Goal: Register for event/course

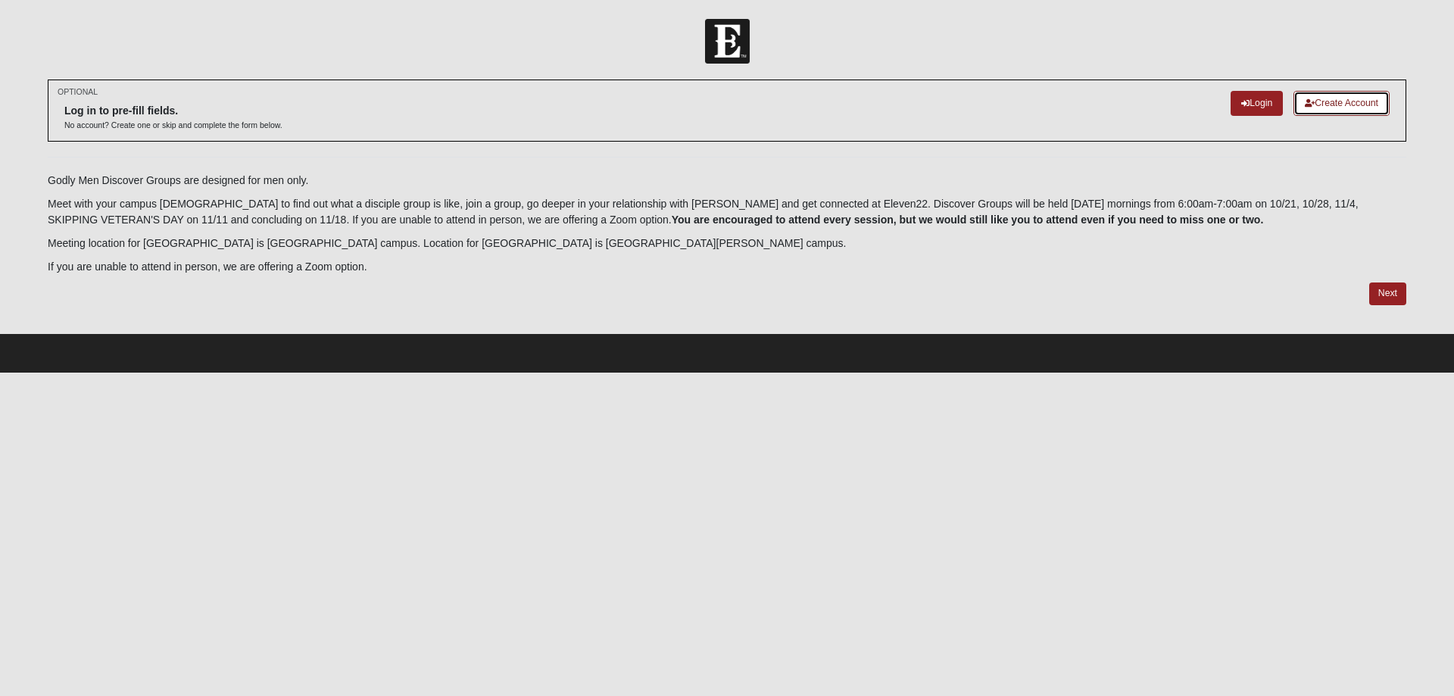
click at [1340, 103] on link "Create Account" at bounding box center [1342, 103] width 96 height 25
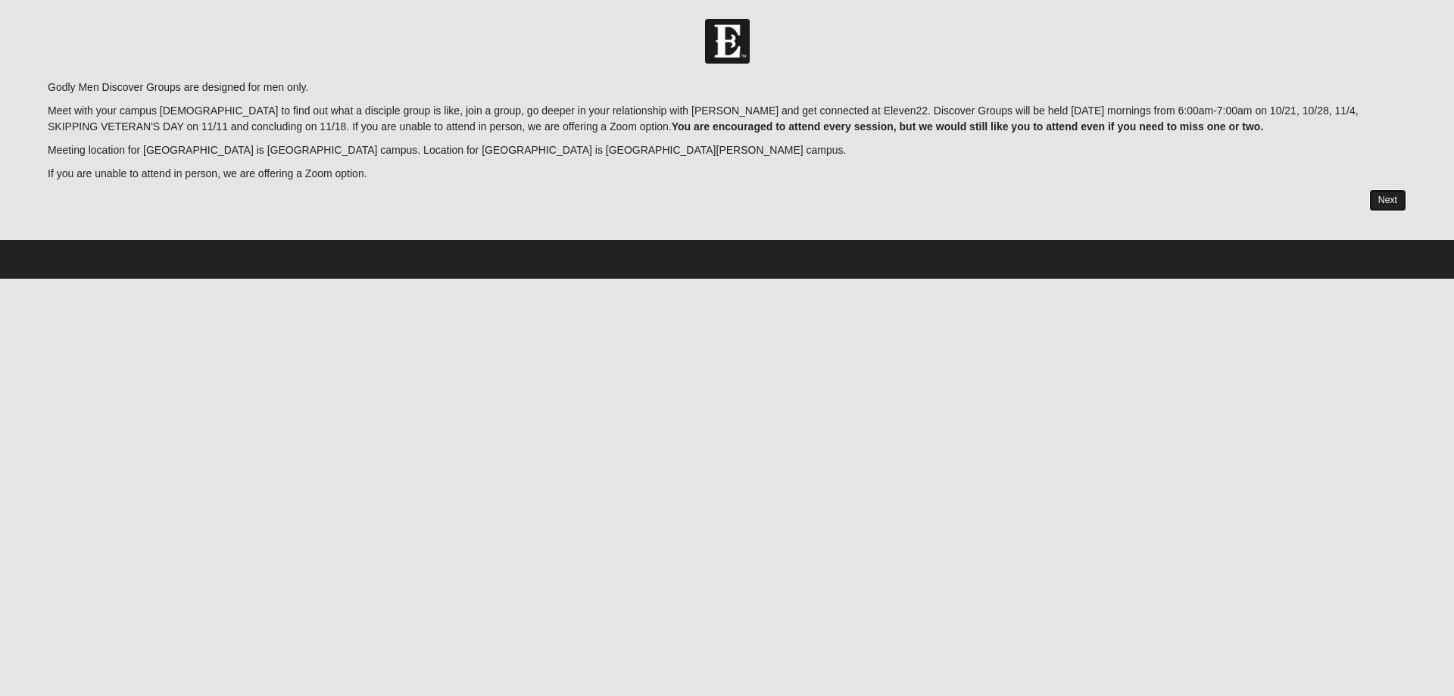
click at [1382, 200] on link "Next" at bounding box center [1387, 200] width 37 height 22
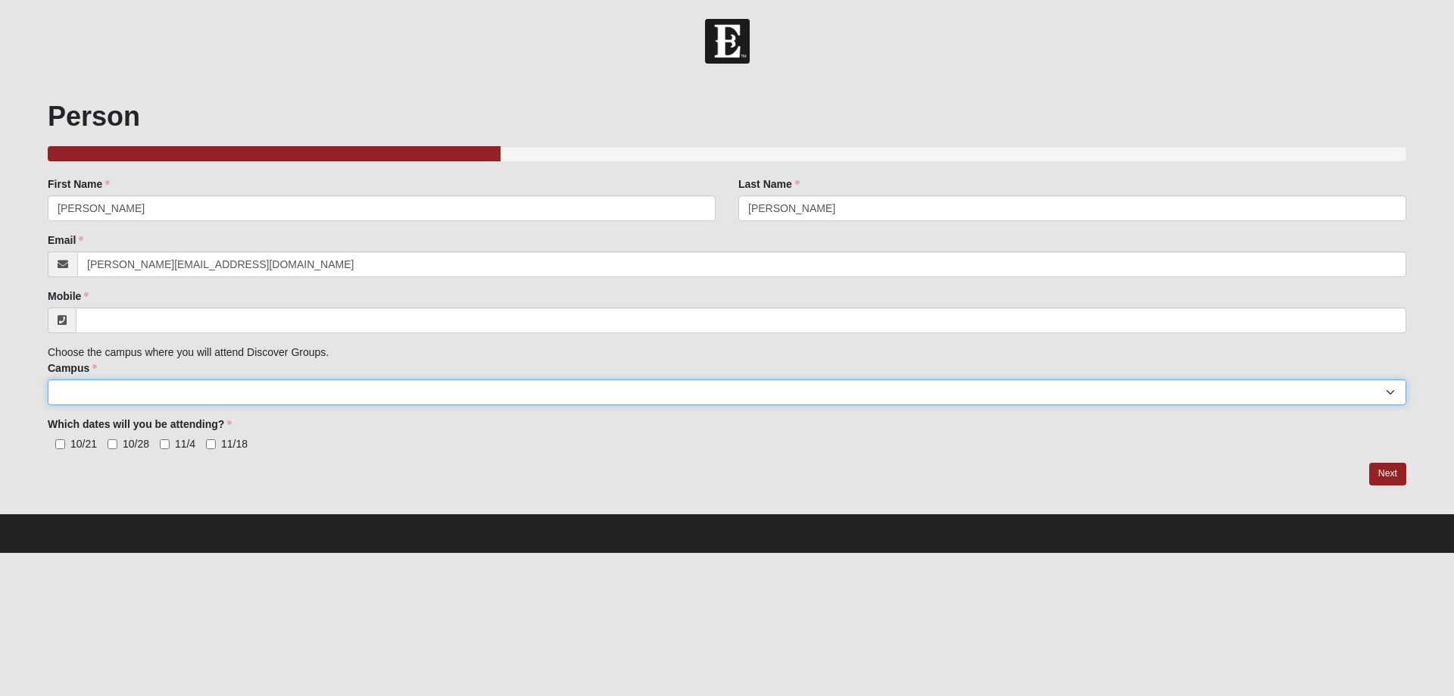
click at [219, 394] on select "Arlington Baymeadows College Park Orlando (Coming Soon) Eleven22 Online Fleming…" at bounding box center [727, 392] width 1359 height 26
click at [389, 430] on div "Which dates will you be attending? 10/21 10/28 11/4 11/18 Which dates will you …" at bounding box center [727, 434] width 1359 height 35
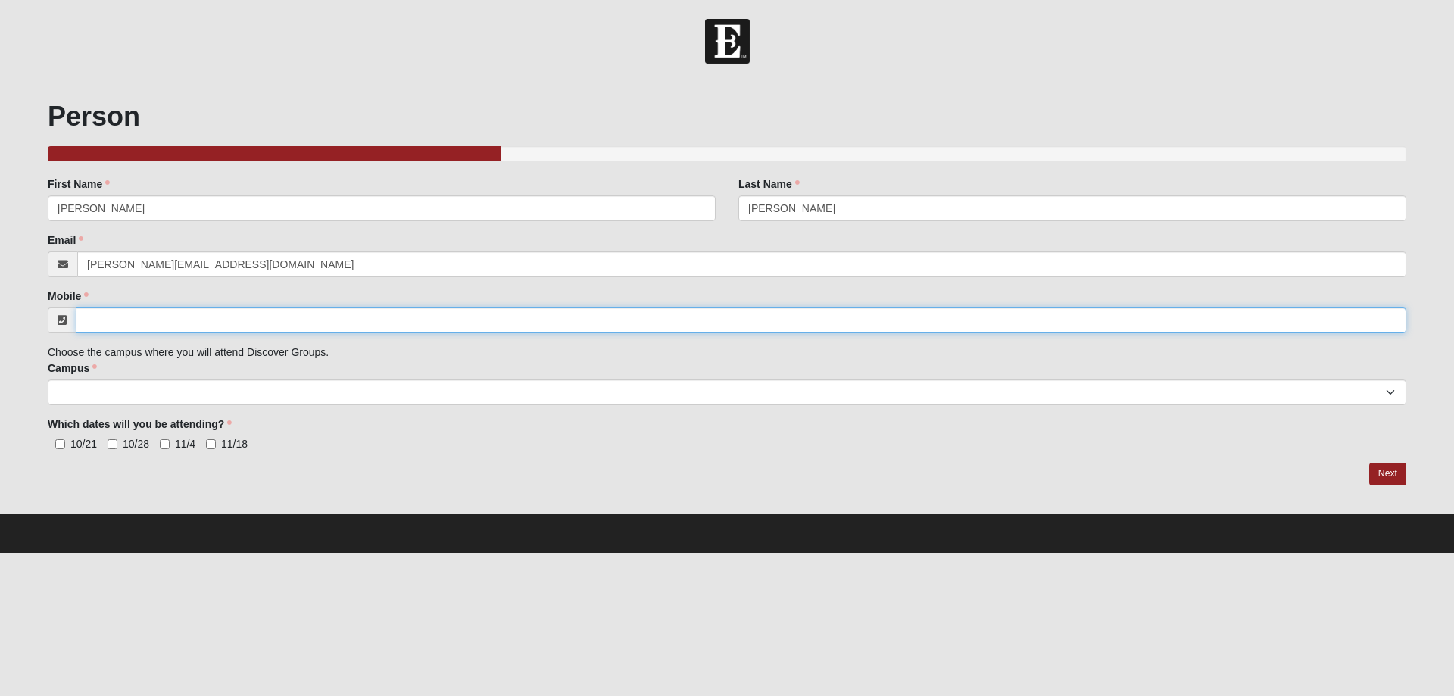
click at [142, 324] on input "Mobile" at bounding box center [741, 320] width 1331 height 26
type input "(478) 213-6435"
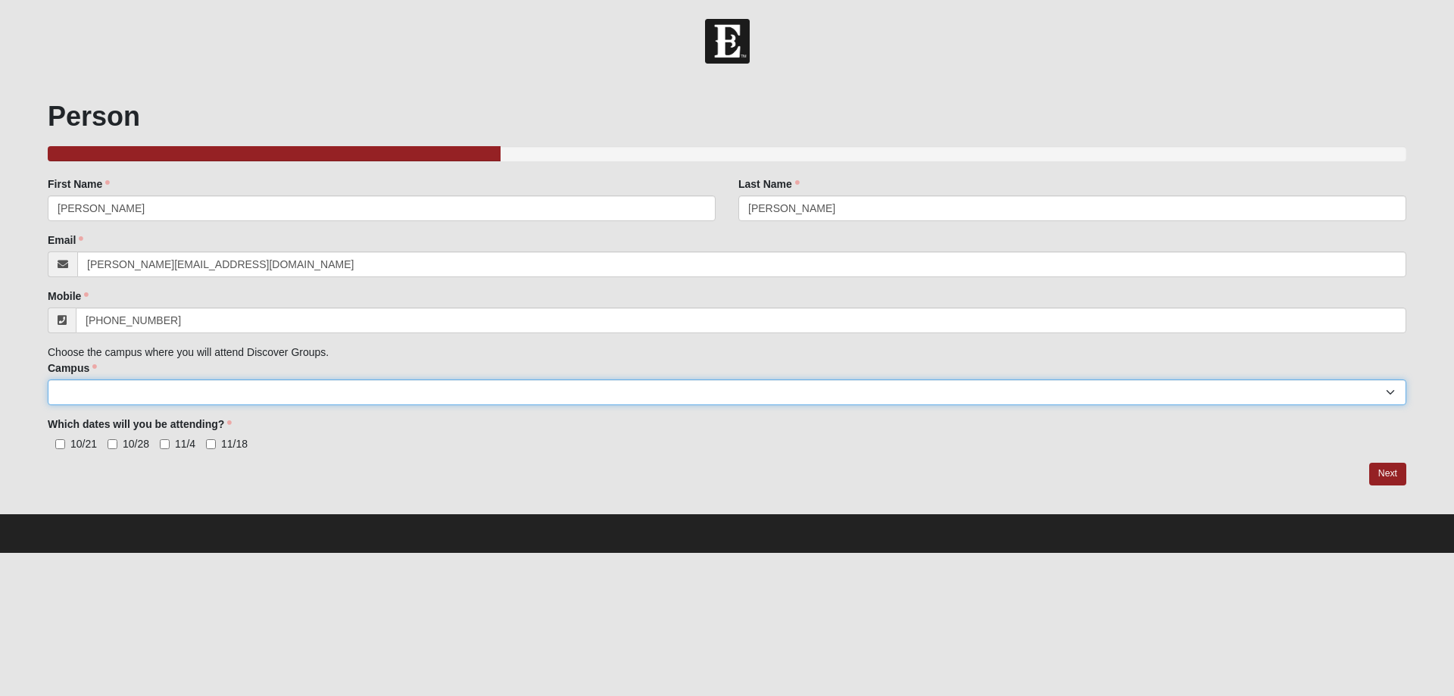
click at [179, 386] on select "Arlington Baymeadows College Park Orlando (Coming Soon) Eleven22 Online Fleming…" at bounding box center [727, 392] width 1359 height 26
select select "20"
click at [48, 379] on select "Arlington Baymeadows College Park Orlando (Coming Soon) Eleven22 Online Fleming…" at bounding box center [727, 392] width 1359 height 26
click at [131, 504] on div "Person 33.333333333333333333333333330% Complete Family Member to Register First…" at bounding box center [726, 296] width 1381 height 433
click at [335, 467] on div at bounding box center [727, 474] width 1359 height 23
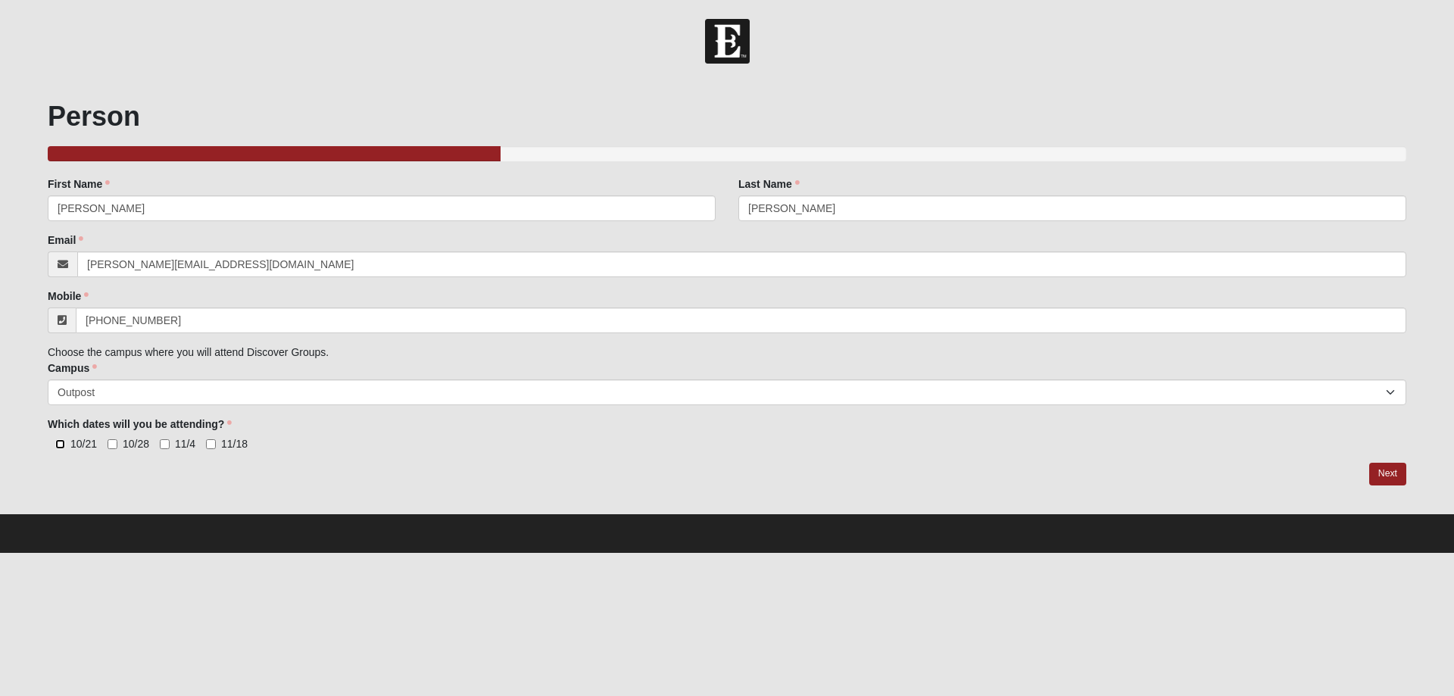
click at [57, 443] on input "10/21" at bounding box center [60, 444] width 10 height 10
checkbox input "true"
click at [1385, 480] on link "Next" at bounding box center [1387, 474] width 37 height 22
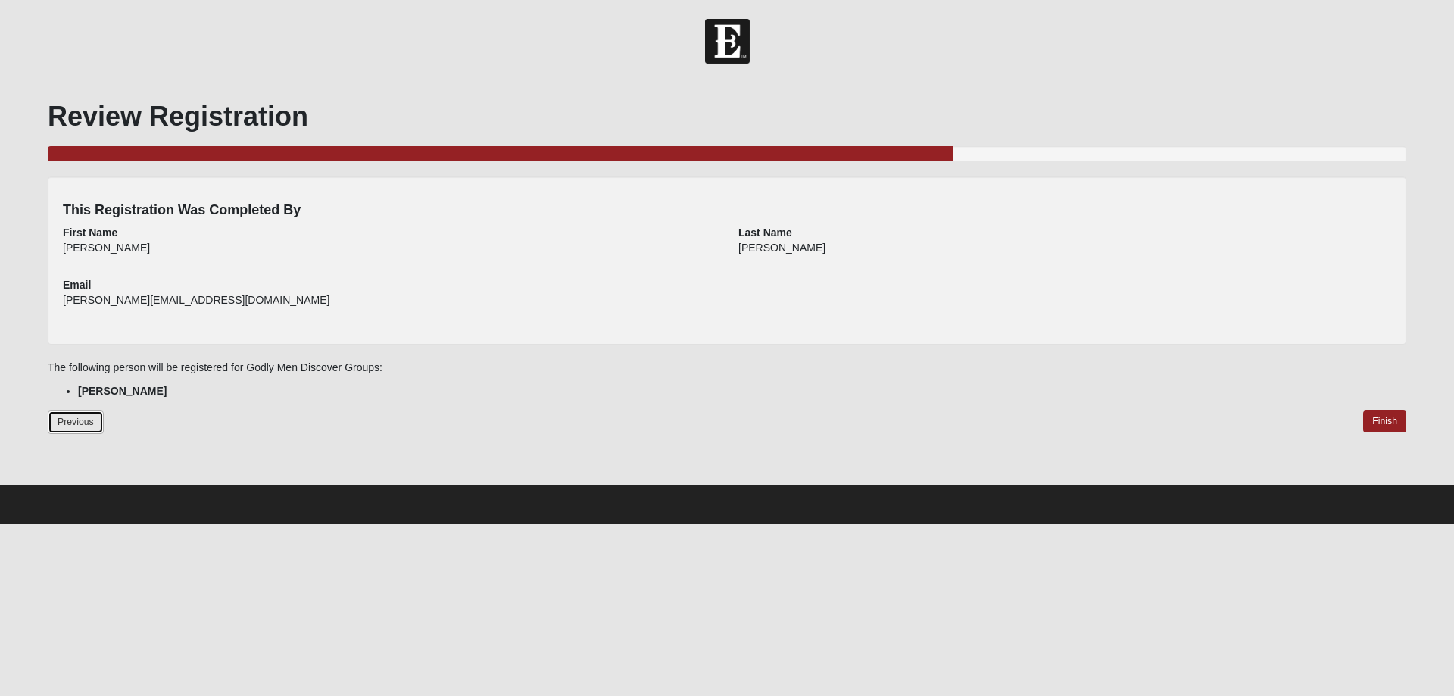
click at [63, 419] on link "Previous" at bounding box center [76, 421] width 56 height 23
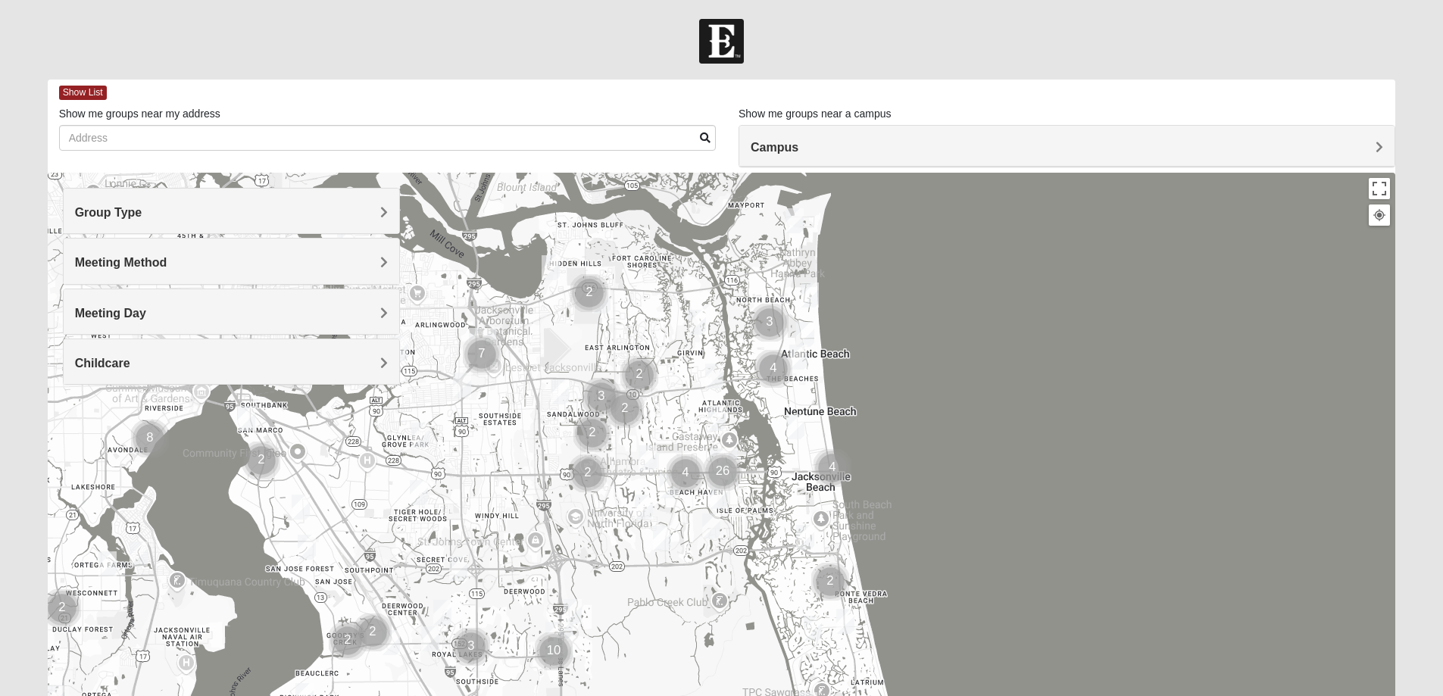
click at [151, 210] on h4 "Group Type" at bounding box center [231, 212] width 313 height 14
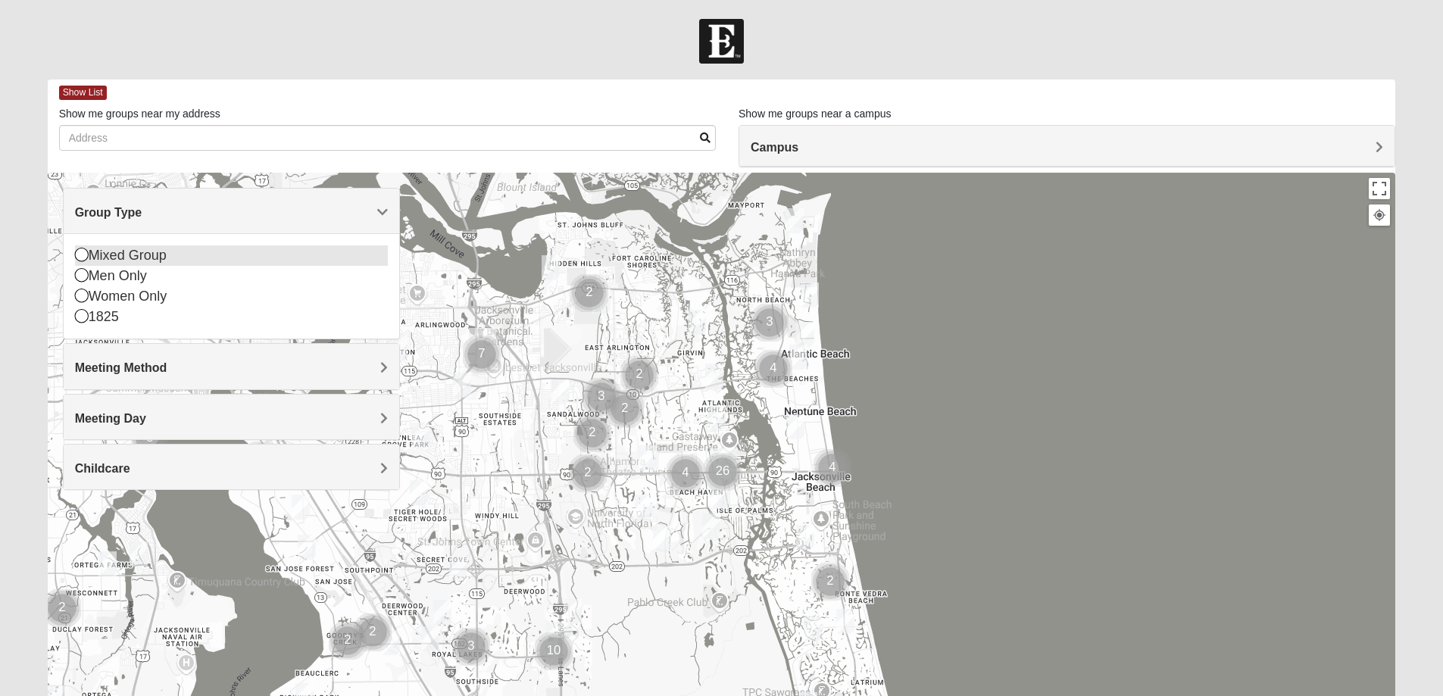
click at [132, 251] on div "Mixed Group" at bounding box center [231, 255] width 313 height 20
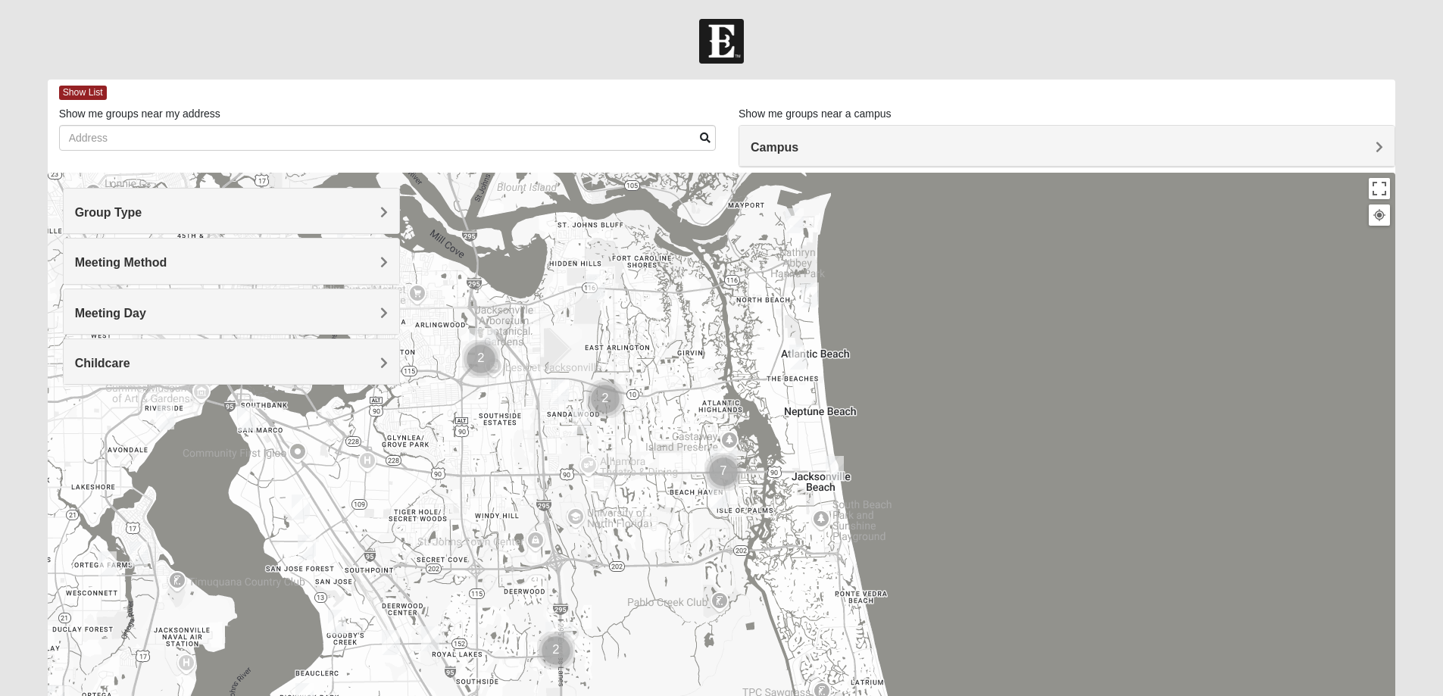
click at [724, 457] on img "Cluster of 7 groups" at bounding box center [723, 472] width 38 height 38
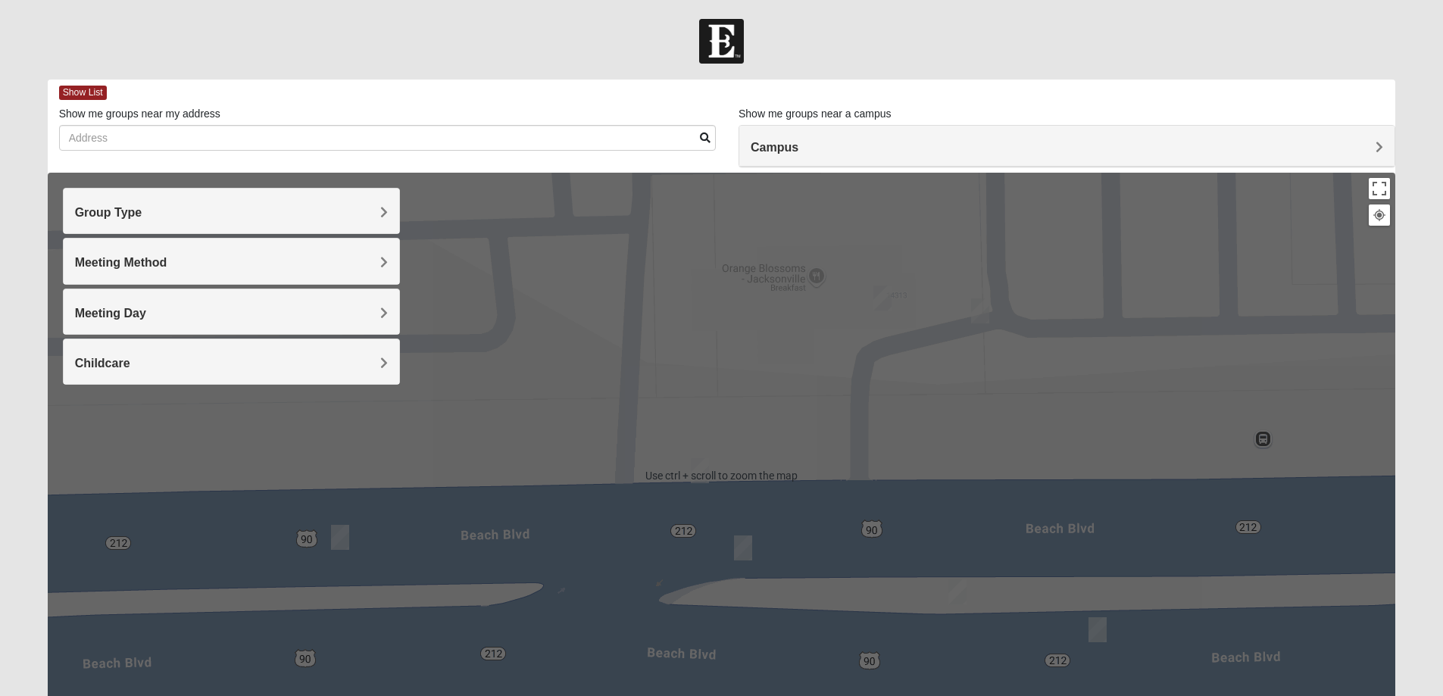
click at [139, 317] on span "Meeting Day" at bounding box center [110, 313] width 71 height 13
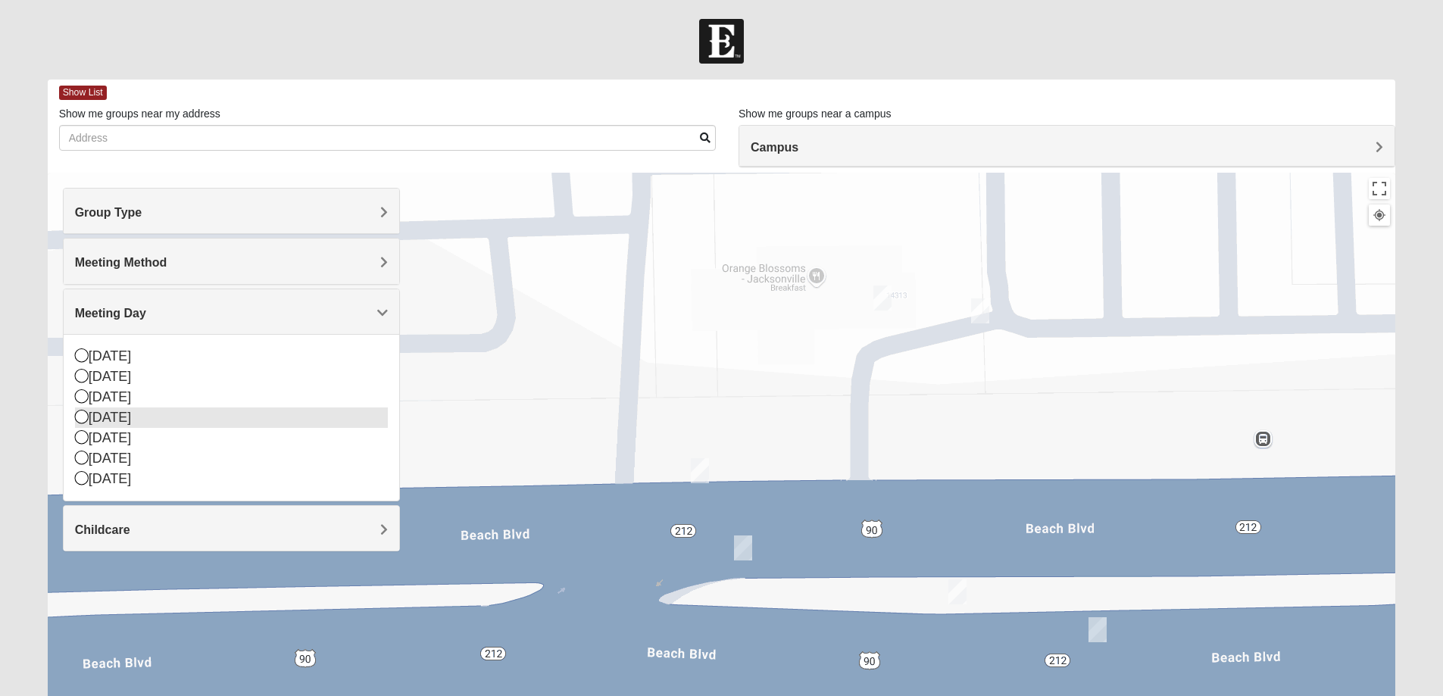
click at [124, 418] on div "[DATE]" at bounding box center [231, 417] width 313 height 20
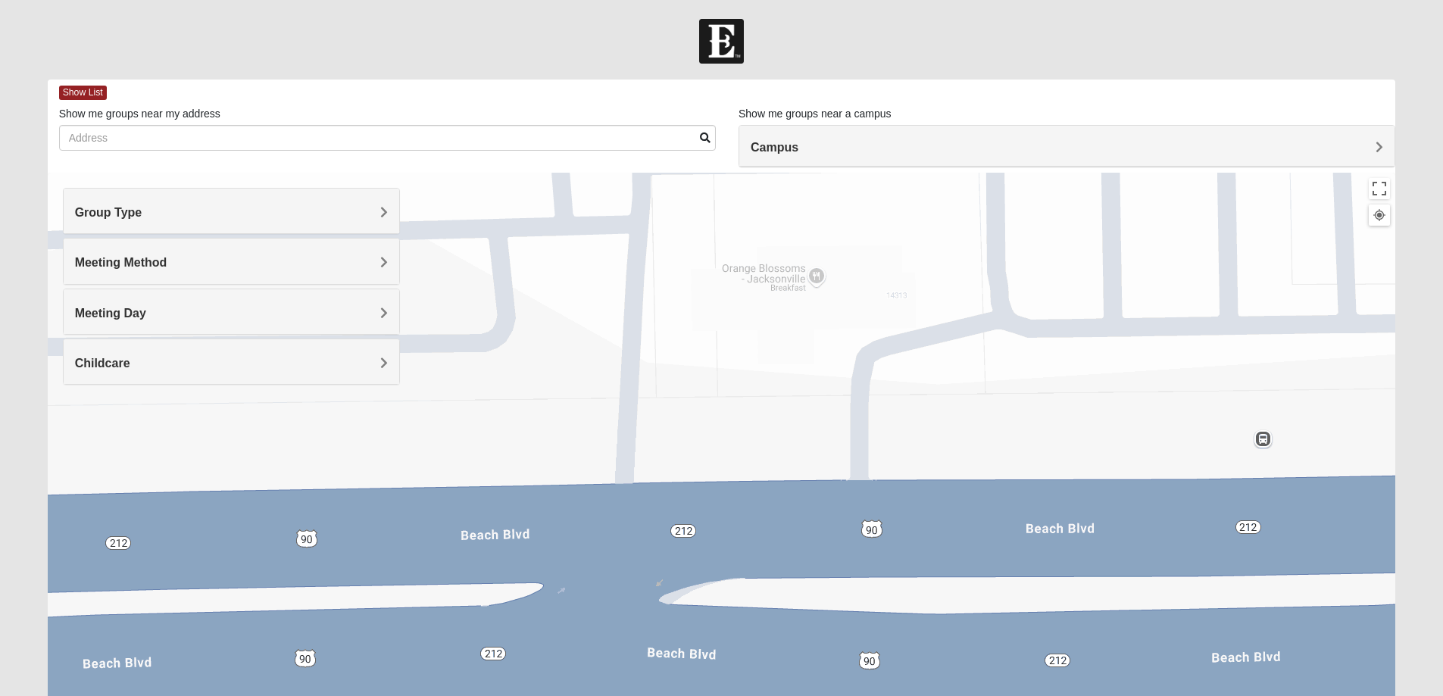
click at [151, 261] on span "Meeting Method" at bounding box center [121, 262] width 92 height 13
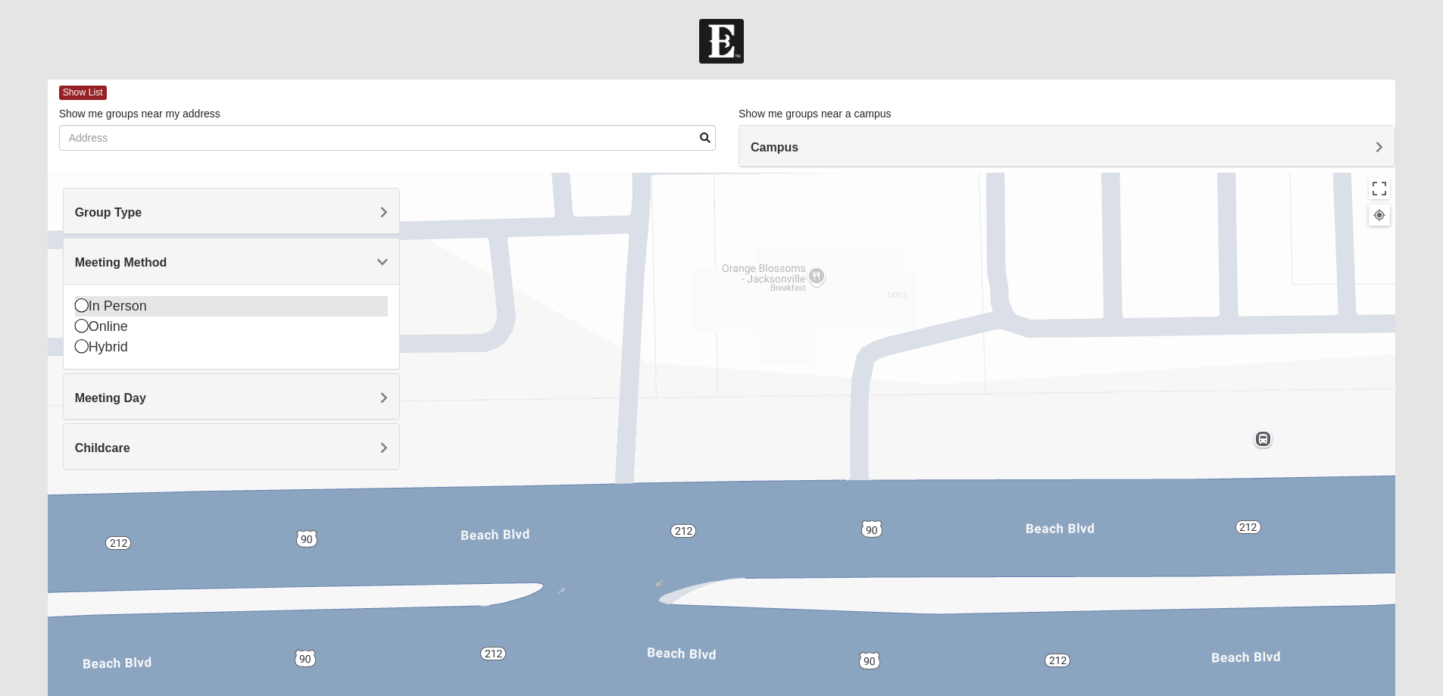
click at [122, 309] on div "In Person" at bounding box center [231, 306] width 313 height 20
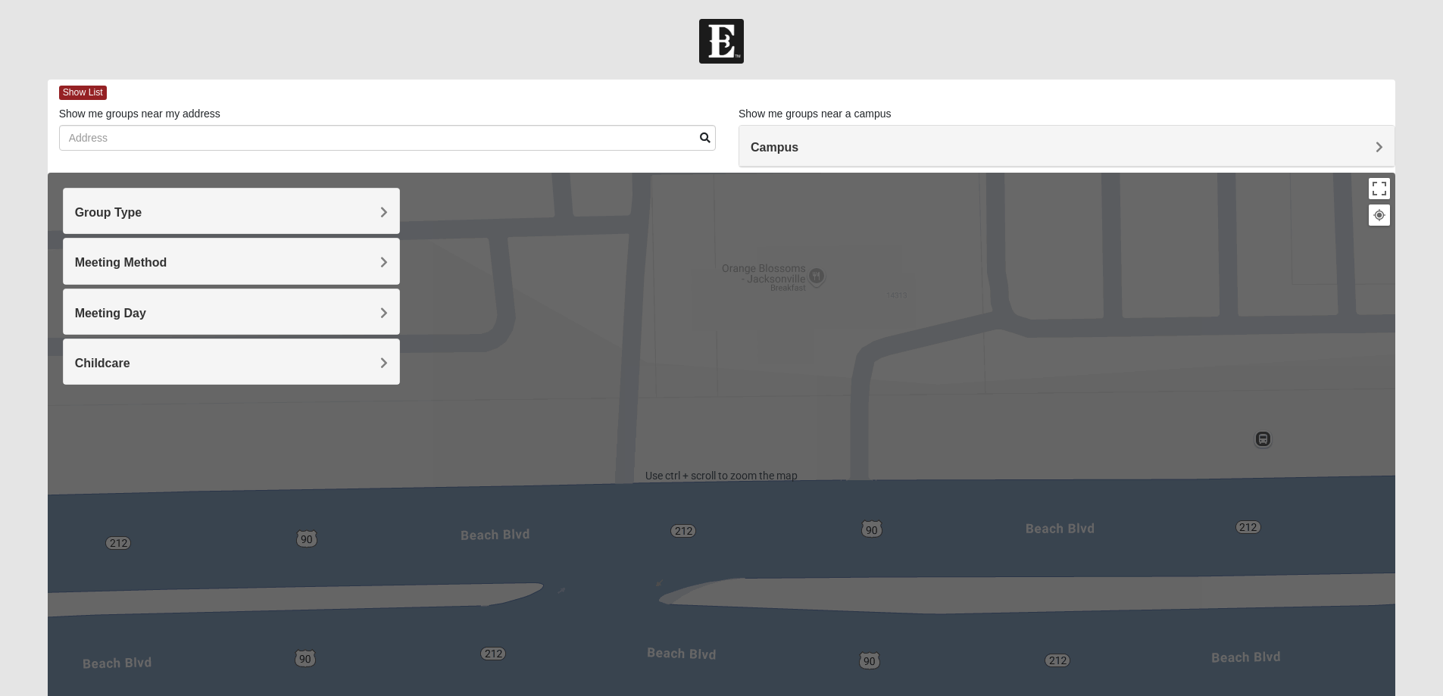
scroll to position [138, 0]
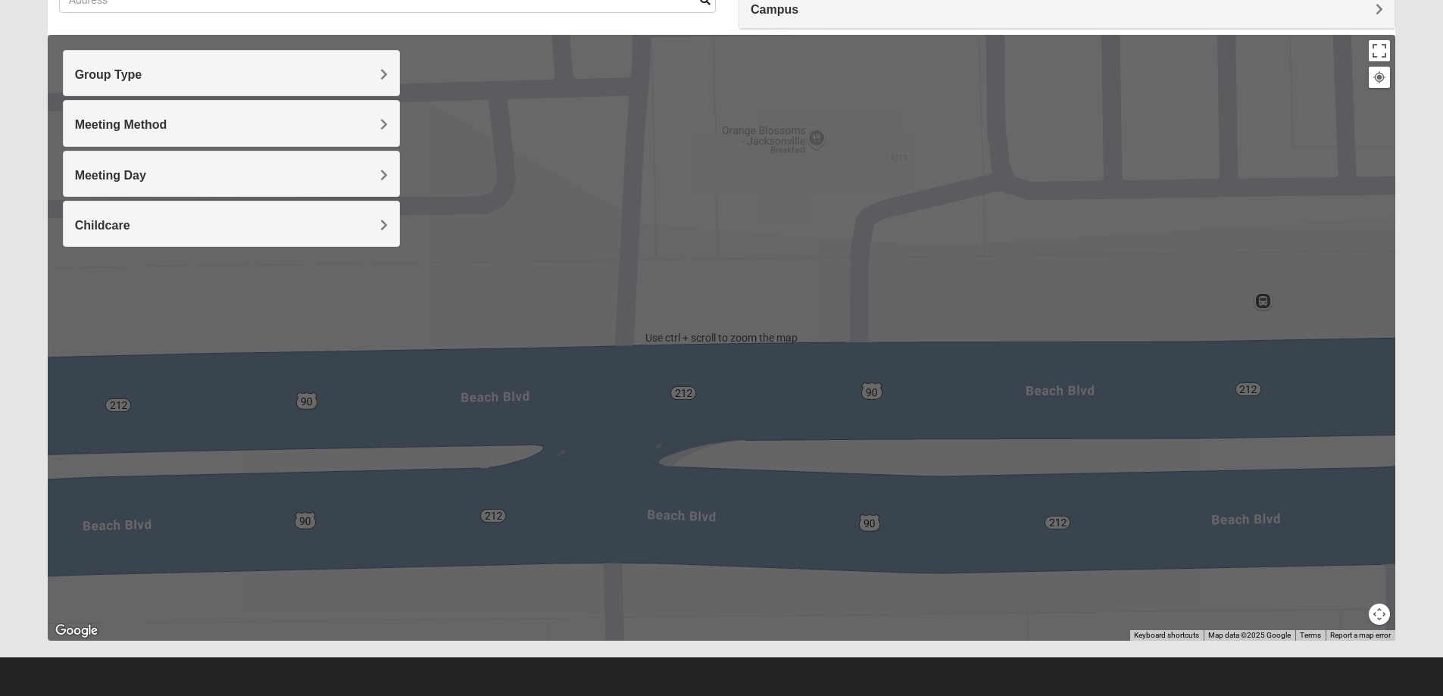
click at [1382, 618] on button "Map camera controls" at bounding box center [1378, 614] width 21 height 21
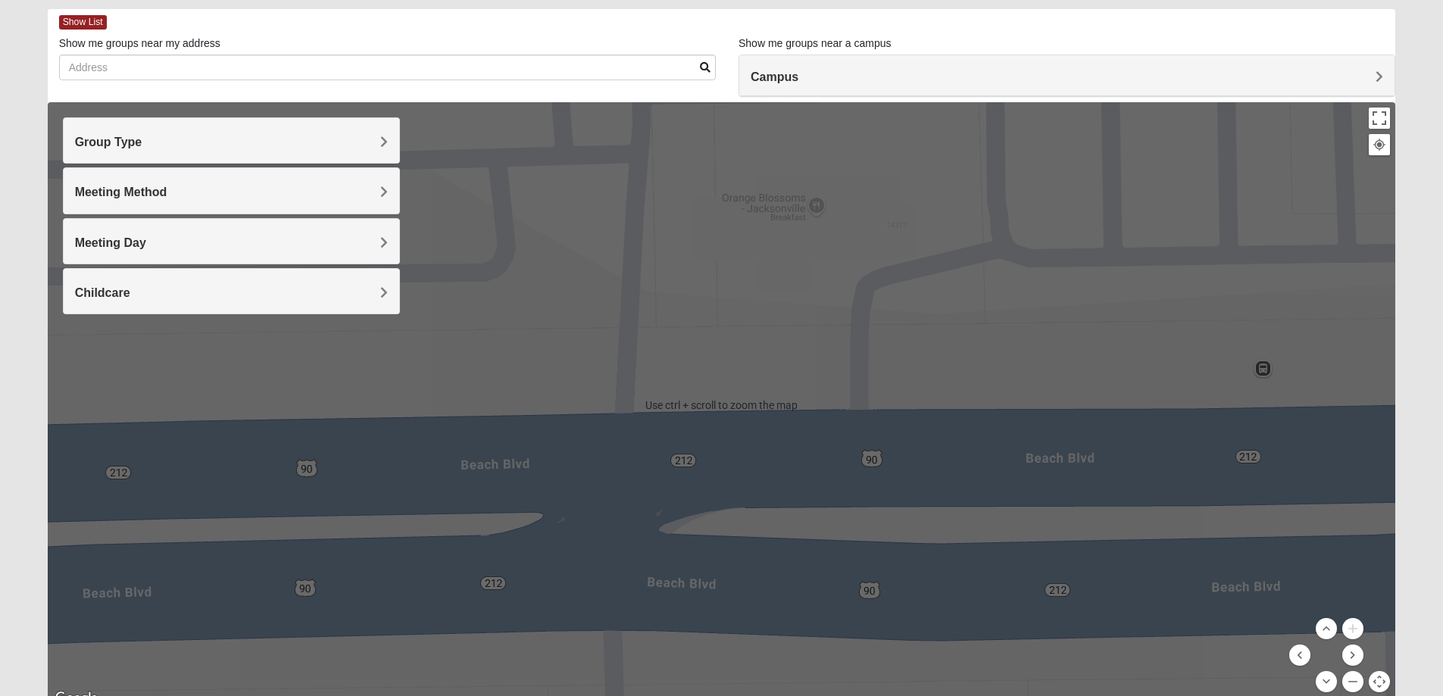
scroll to position [0, 0]
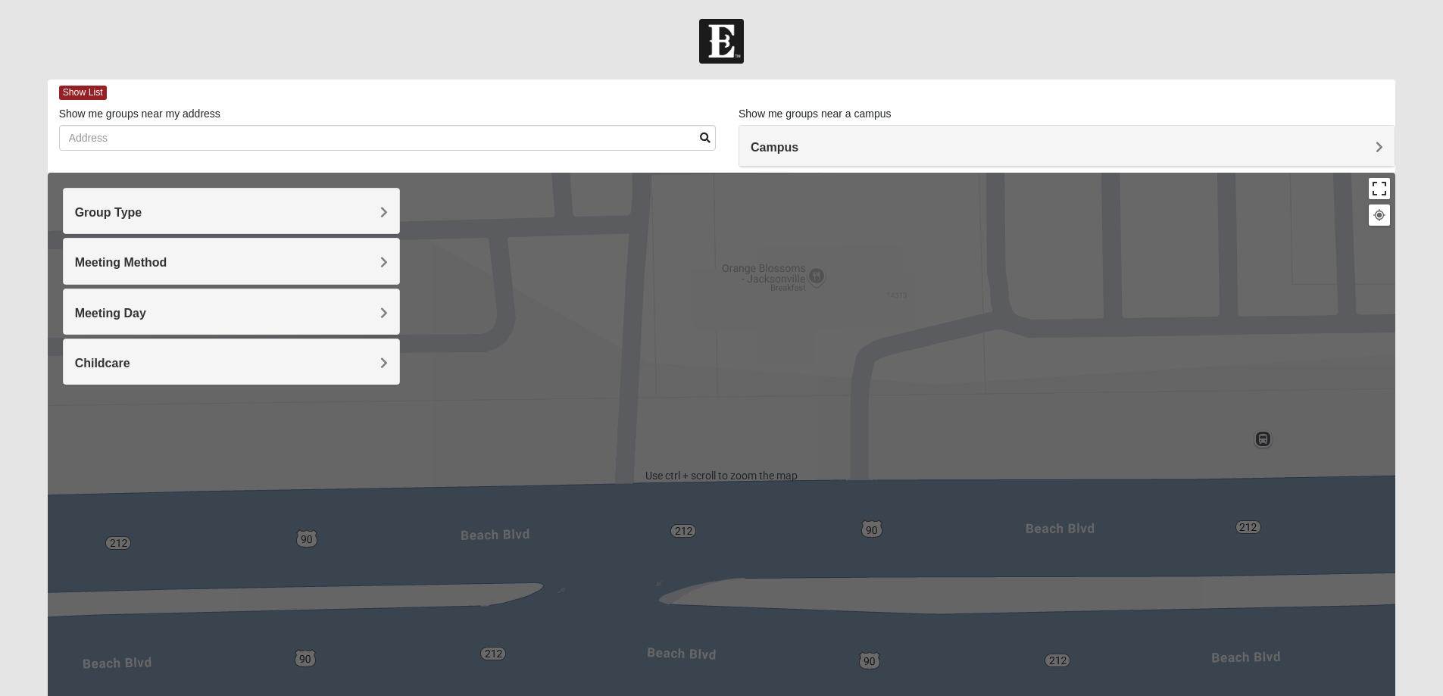
click at [1375, 188] on button "Toggle fullscreen view" at bounding box center [1378, 188] width 21 height 21
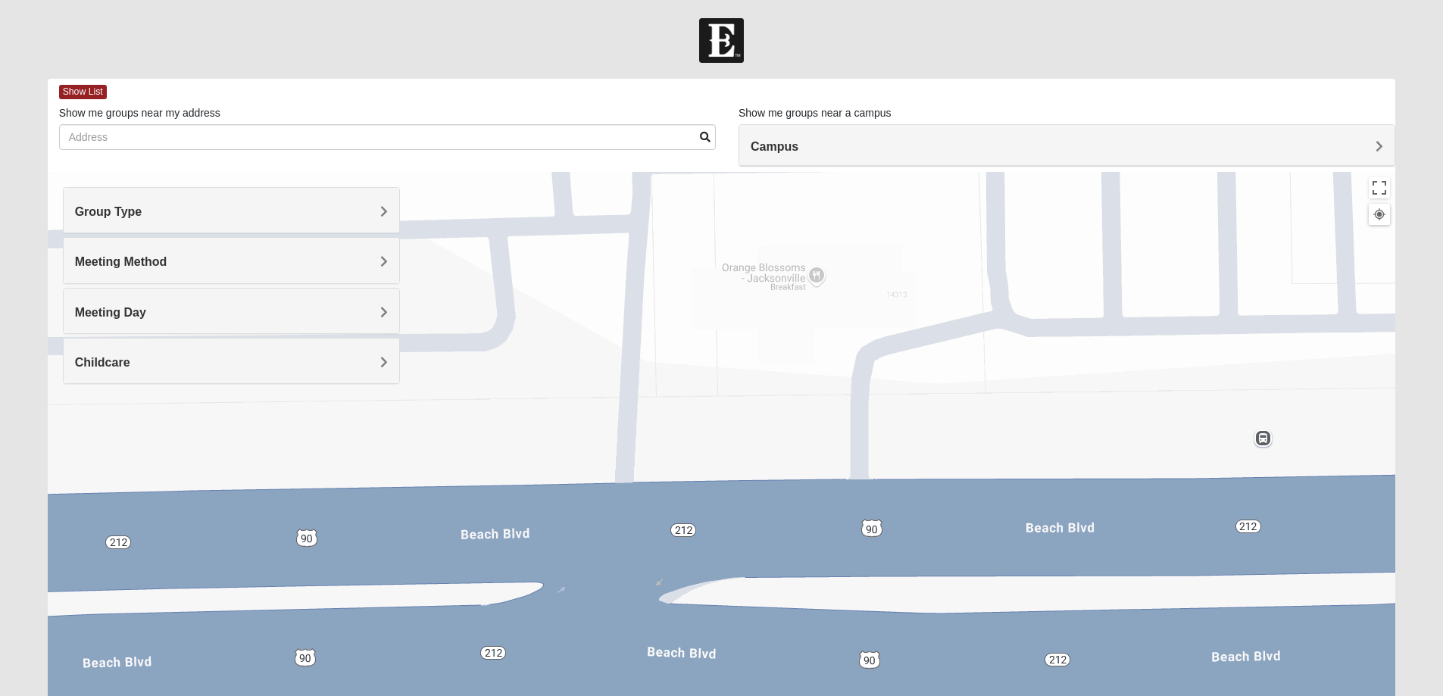
drag, startPoint x: 595, startPoint y: 463, endPoint x: 600, endPoint y: 477, distance: 14.6
